Goal: Information Seeking & Learning: Learn about a topic

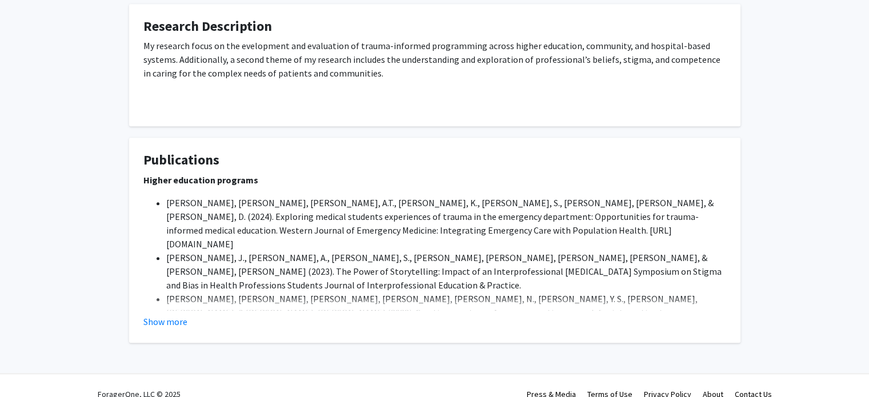
scroll to position [914, 0]
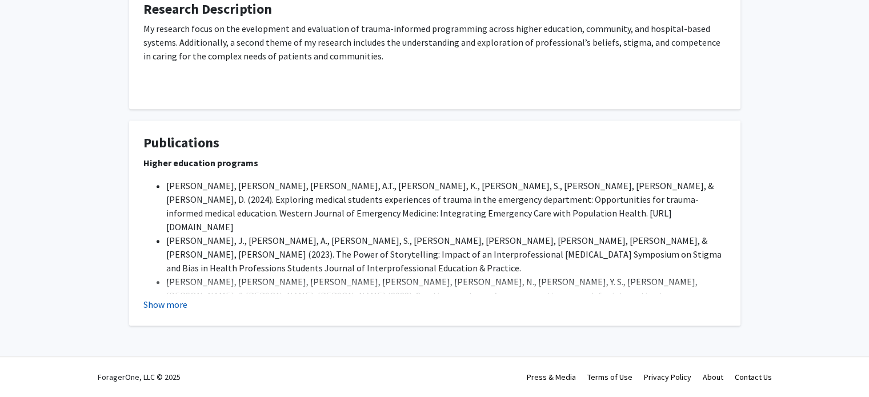
click at [179, 307] on button "Show more" at bounding box center [165, 305] width 44 height 14
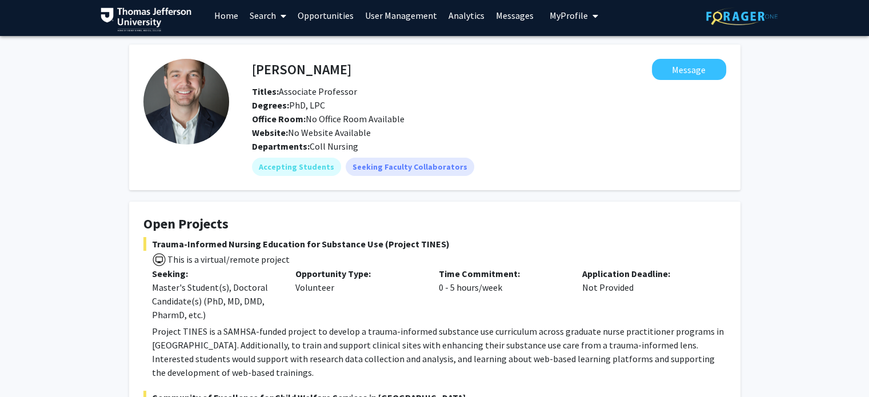
scroll to position [0, 0]
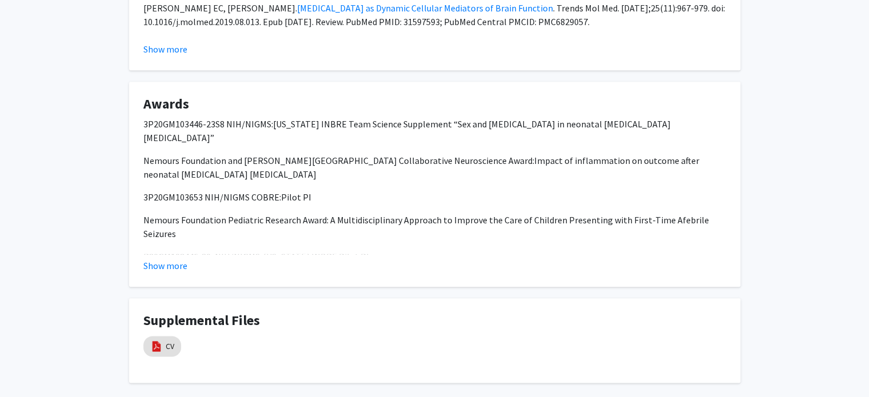
scroll to position [1345, 0]
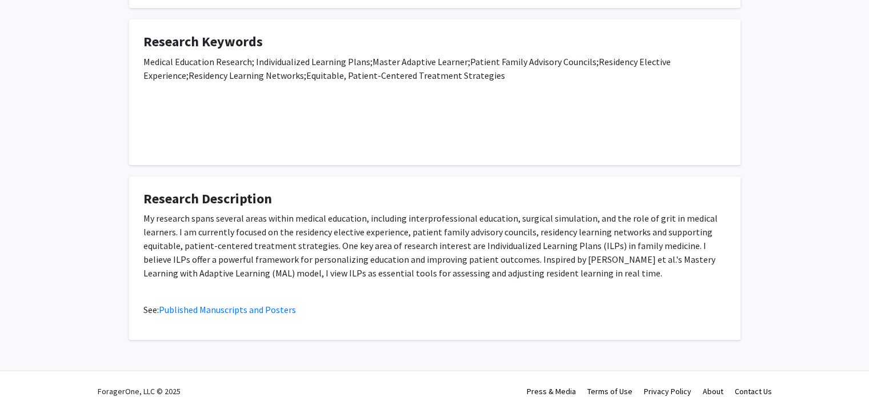
scroll to position [387, 0]
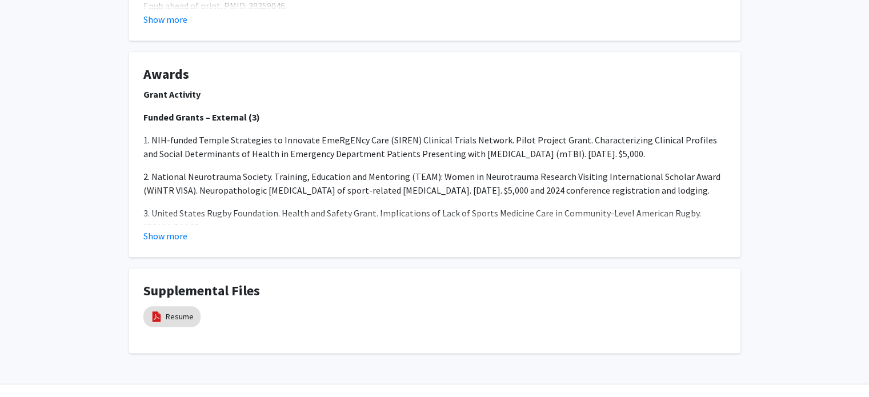
scroll to position [1323, 0]
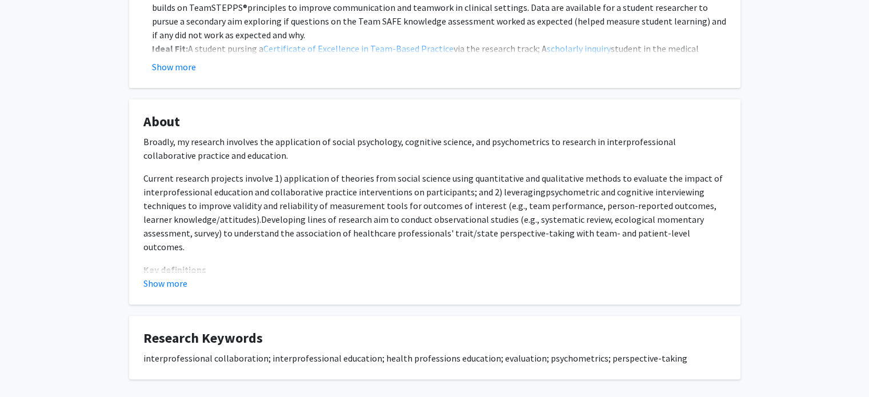
scroll to position [396, 0]
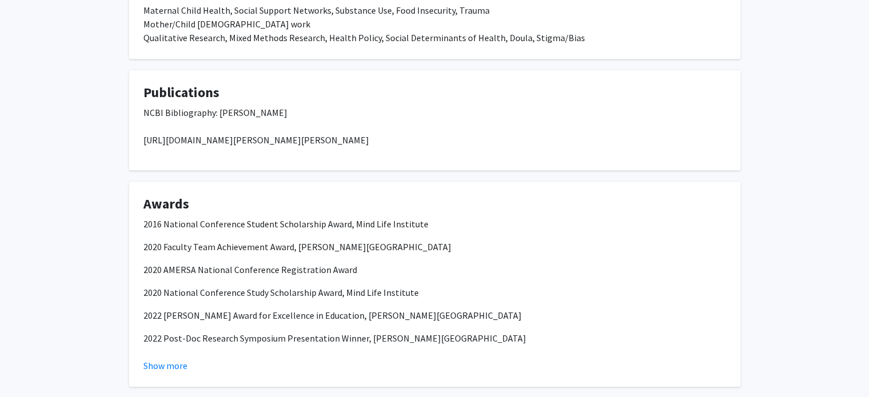
scroll to position [689, 0]
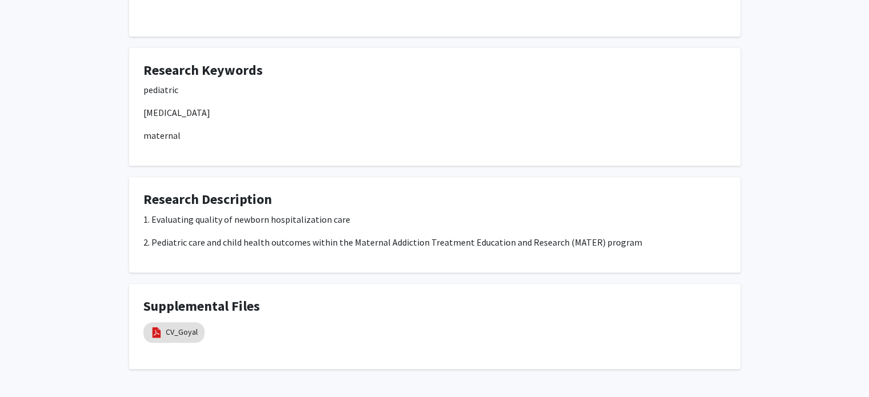
scroll to position [436, 0]
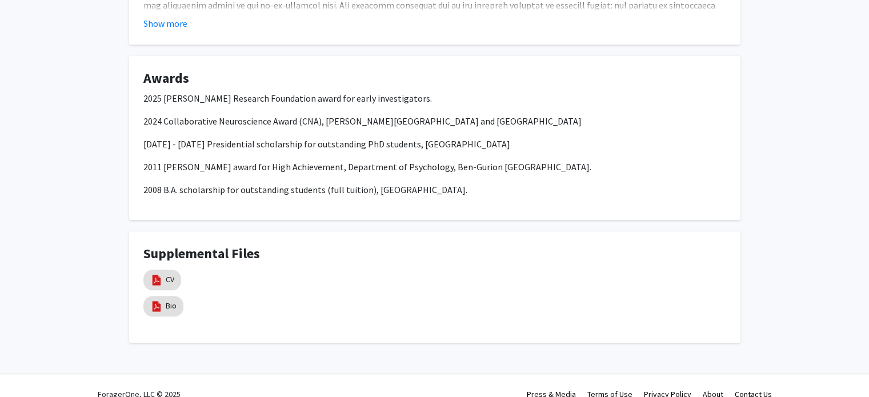
scroll to position [1083, 0]
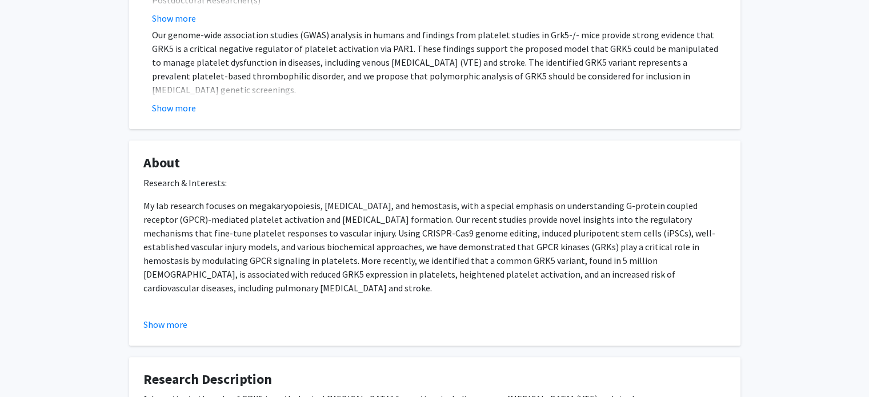
scroll to position [685, 0]
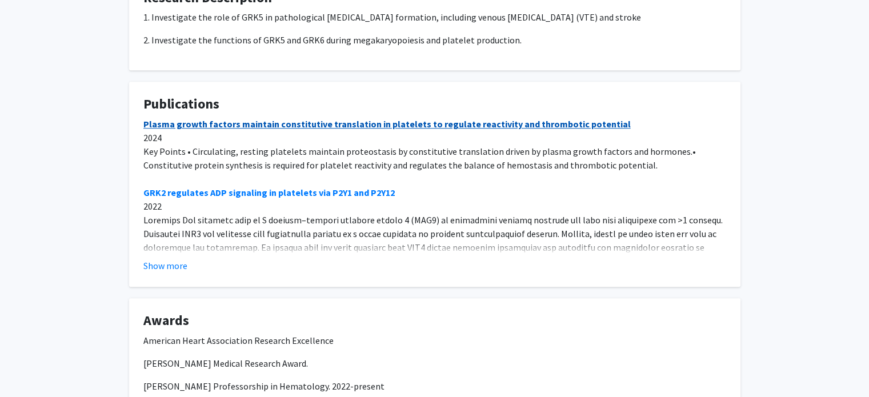
click at [513, 128] on link "Plasma growth factors maintain constitutive translation in platelets to regulat…" at bounding box center [386, 123] width 487 height 11
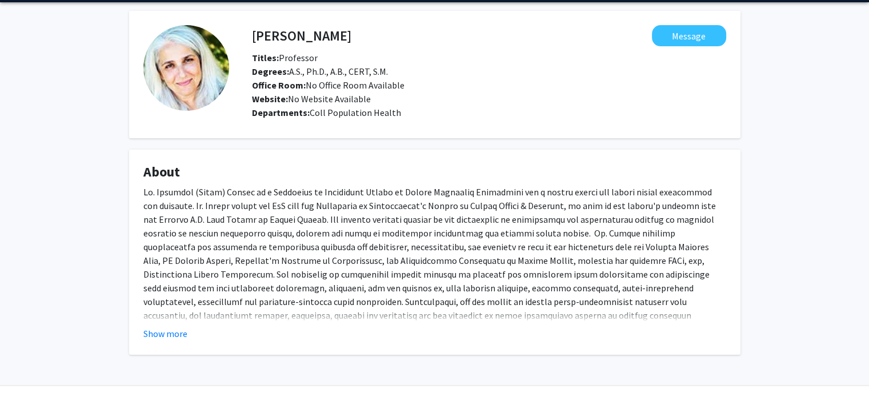
scroll to position [67, 0]
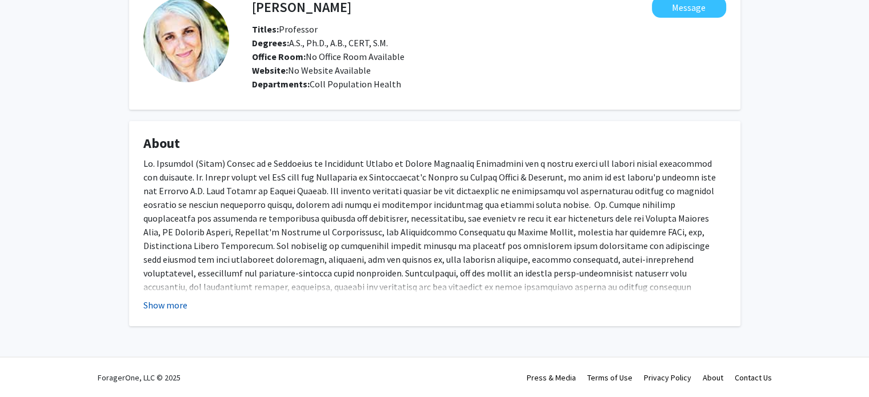
click at [154, 304] on button "Show more" at bounding box center [165, 305] width 44 height 14
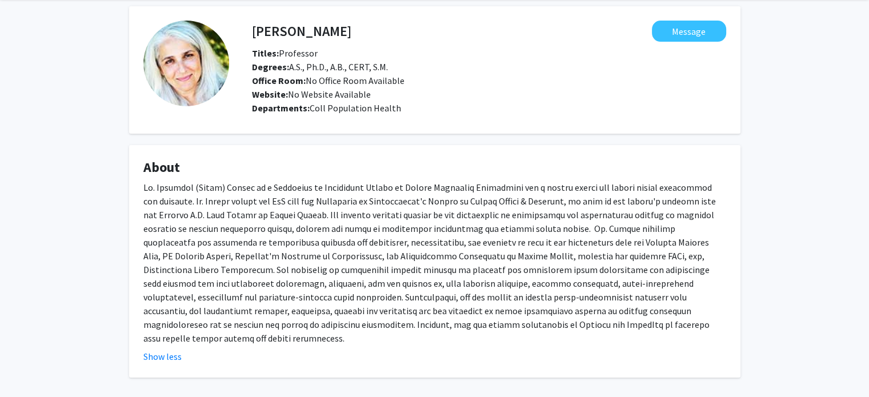
scroll to position [0, 0]
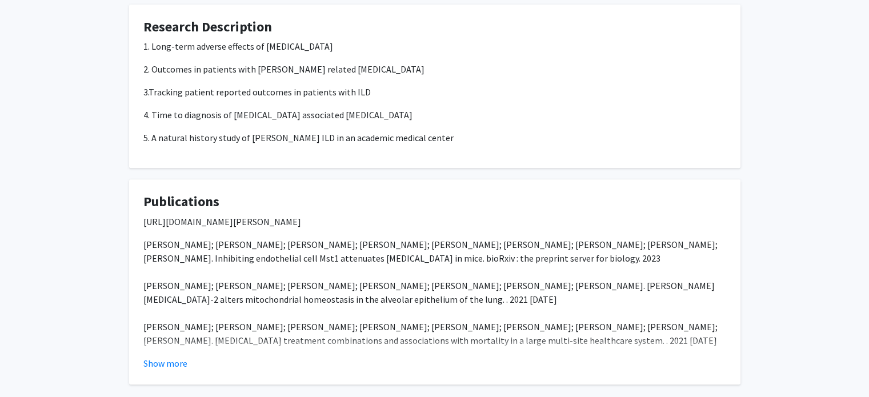
scroll to position [397, 0]
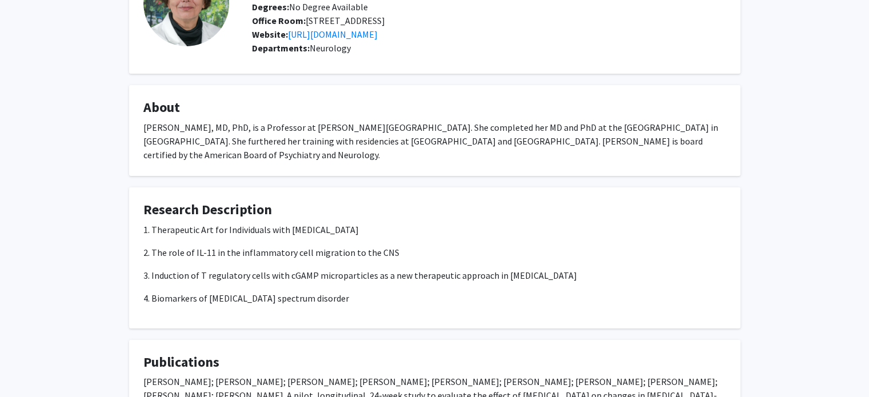
scroll to position [114, 0]
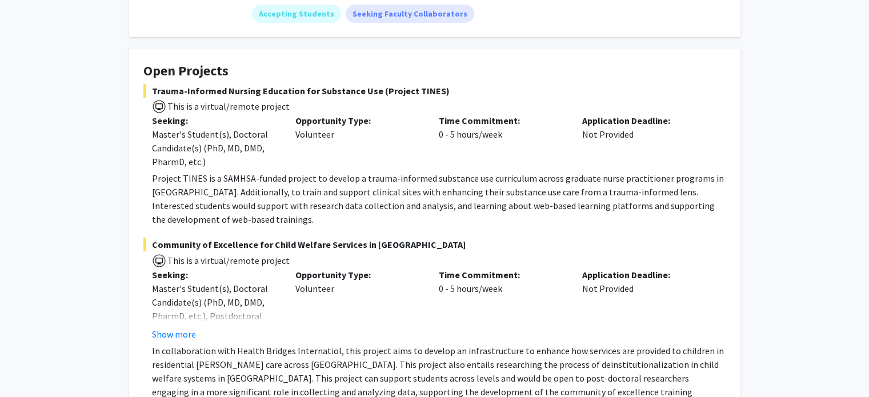
scroll to position [171, 0]
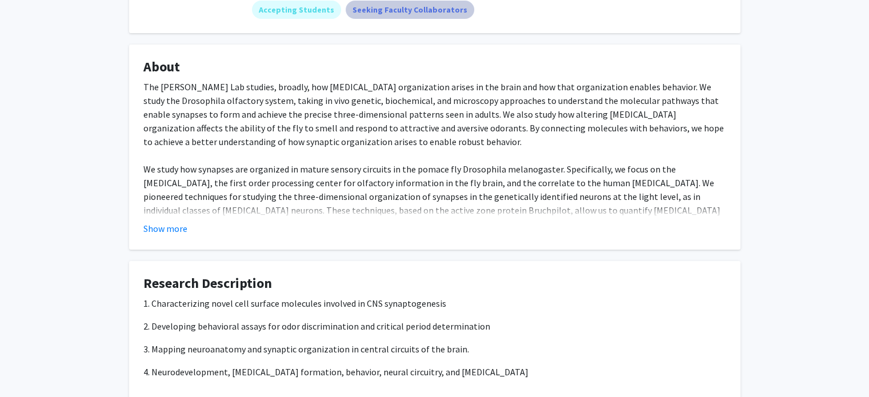
scroll to position [142, 0]
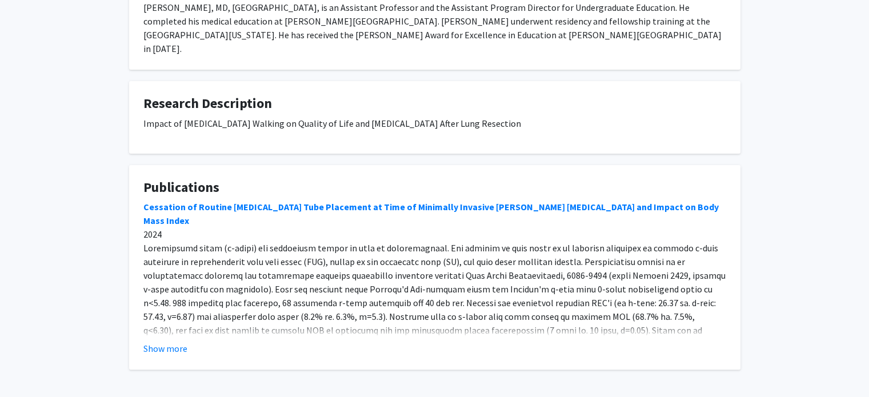
scroll to position [196, 0]
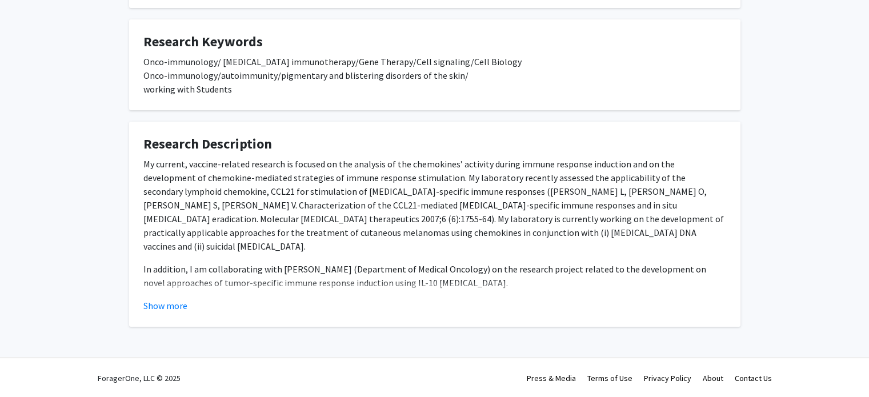
scroll to position [188, 0]
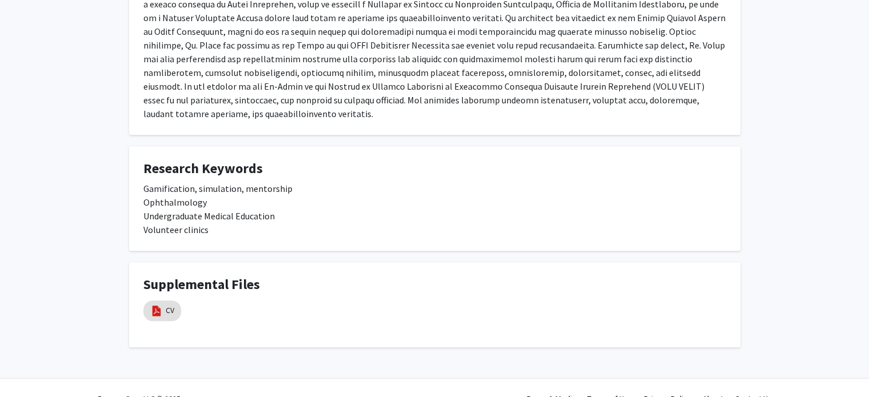
scroll to position [933, 0]
